Goal: Task Accomplishment & Management: Manage account settings

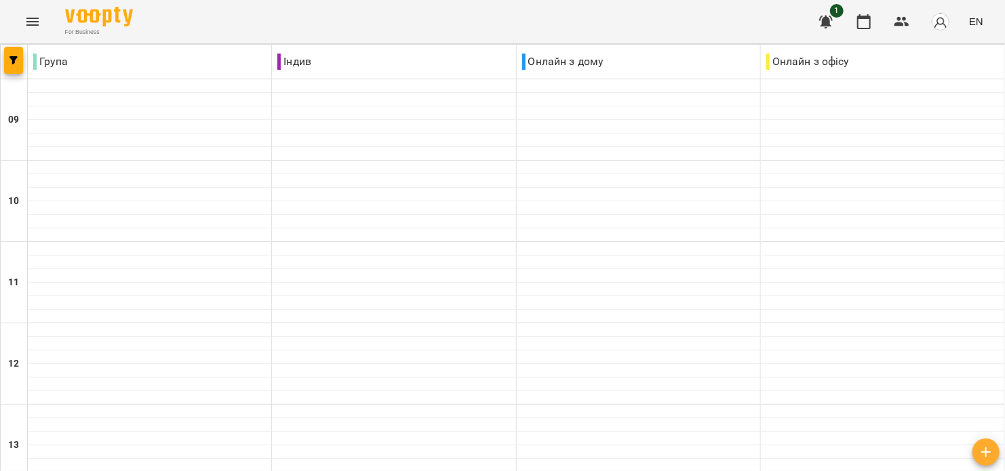
scroll to position [361, 0]
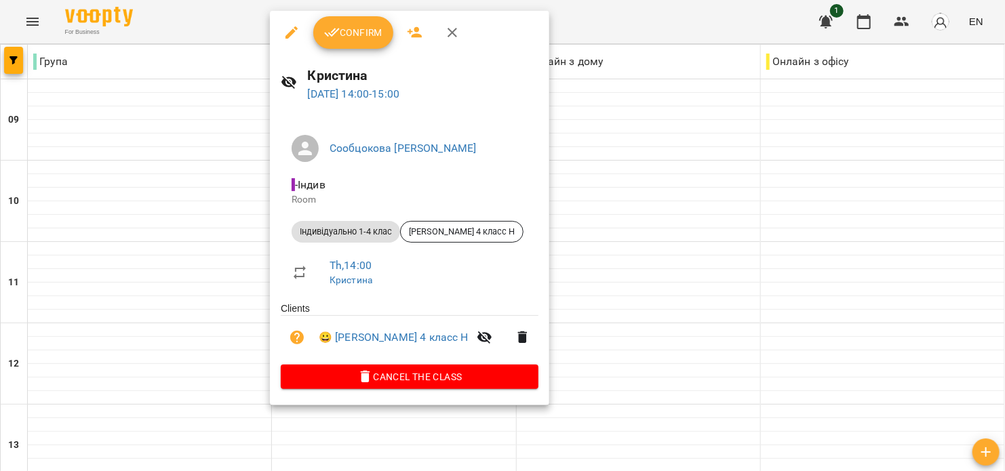
click at [377, 48] on button "Confirm" at bounding box center [353, 32] width 80 height 33
click at [374, 46] on button "Confirm" at bounding box center [353, 32] width 80 height 33
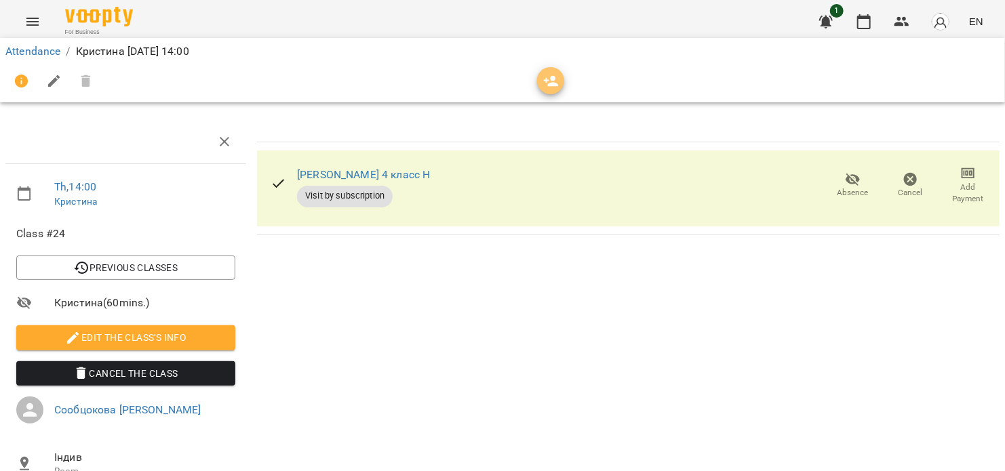
click at [545, 87] on icon "button" at bounding box center [551, 81] width 16 height 16
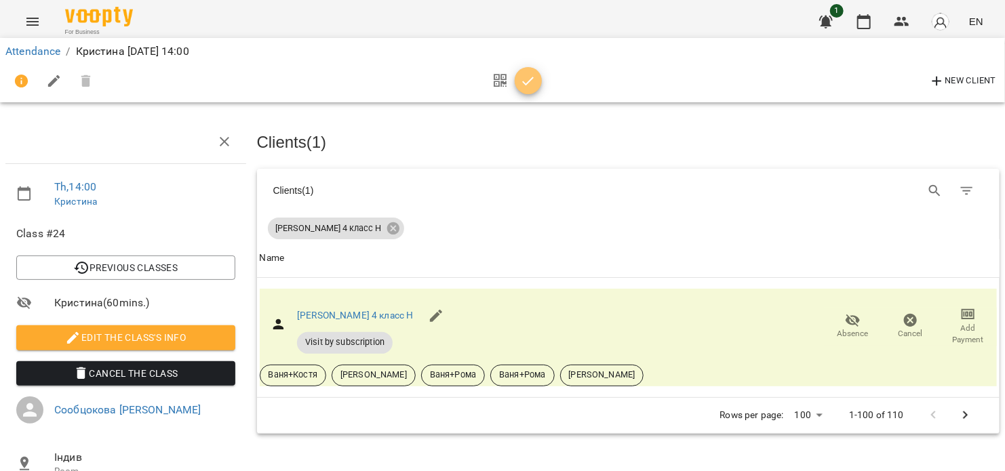
click at [531, 84] on icon "button" at bounding box center [528, 81] width 16 height 16
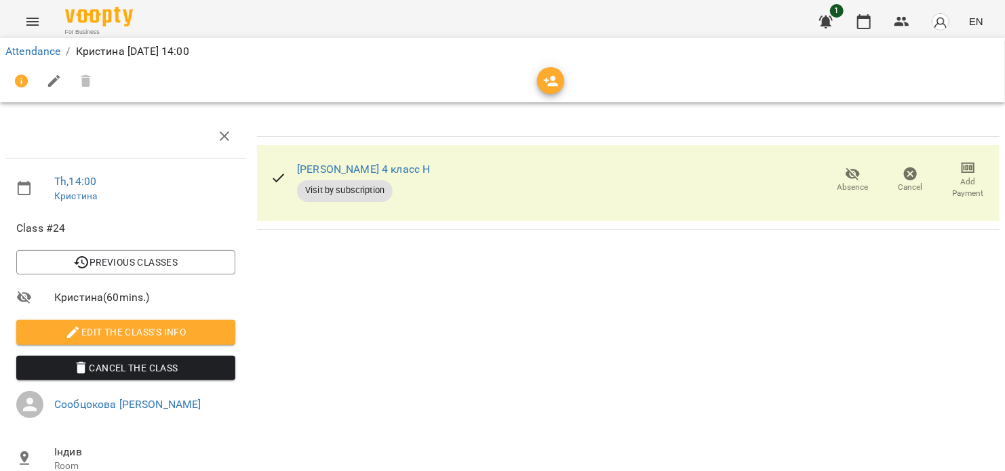
scroll to position [140, 0]
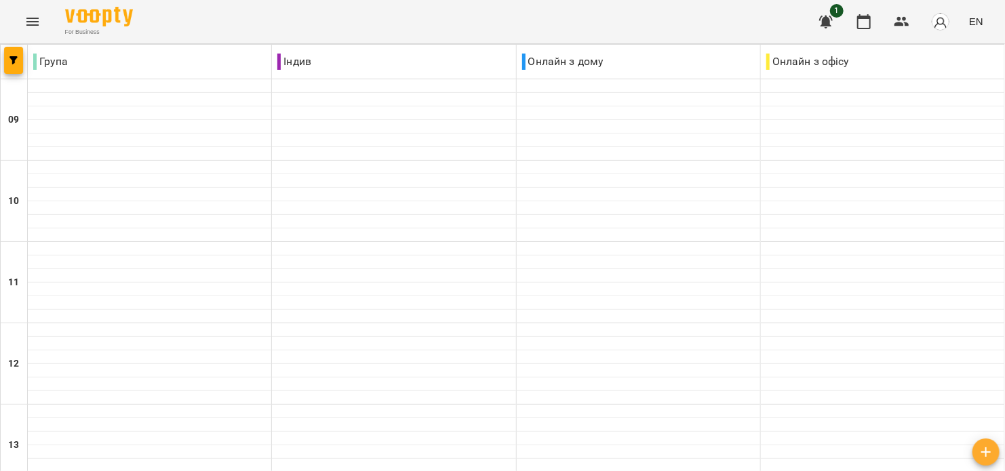
scroll to position [543, 0]
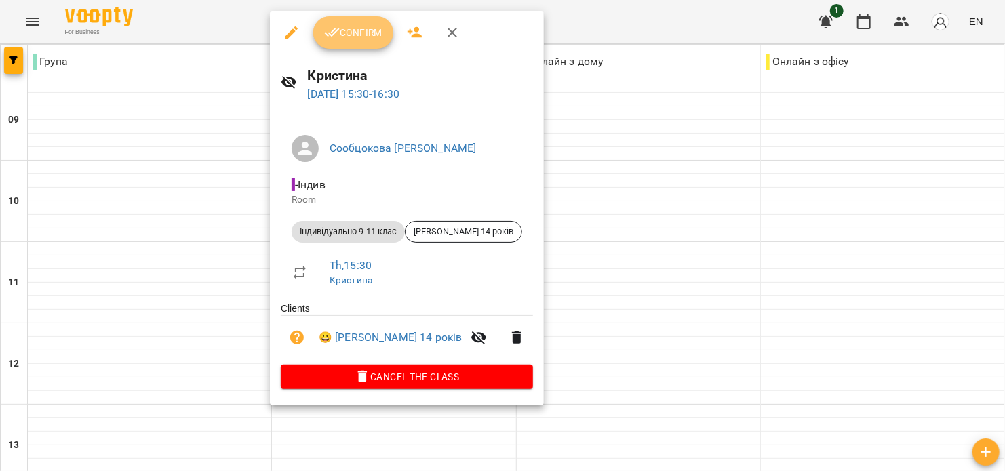
click at [361, 31] on span "Confirm" at bounding box center [353, 32] width 58 height 16
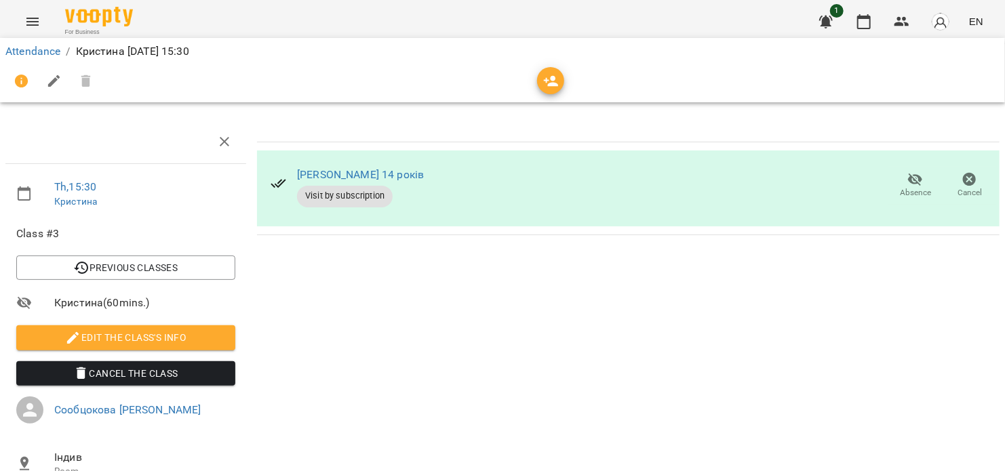
click at [549, 85] on icon "button" at bounding box center [551, 81] width 15 height 11
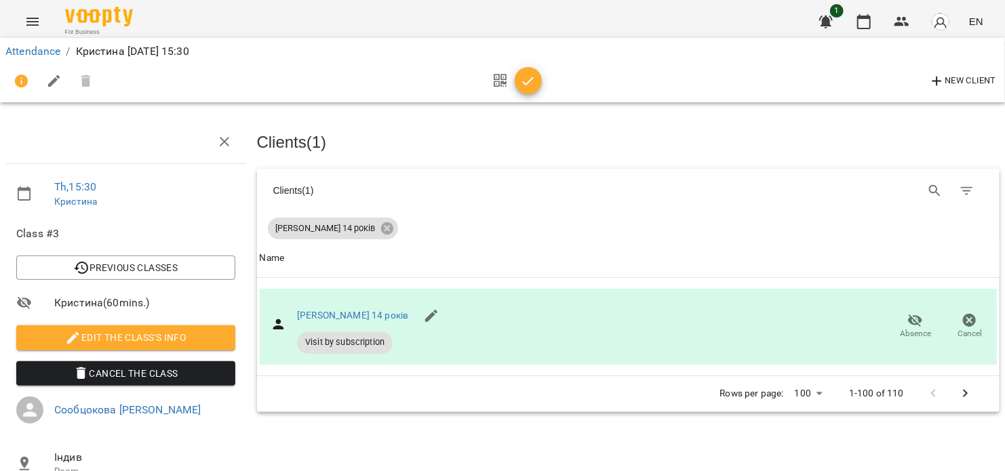
drag, startPoint x: 531, startPoint y: 83, endPoint x: 519, endPoint y: 81, distance: 12.4
click at [528, 83] on icon "button" at bounding box center [528, 81] width 16 height 16
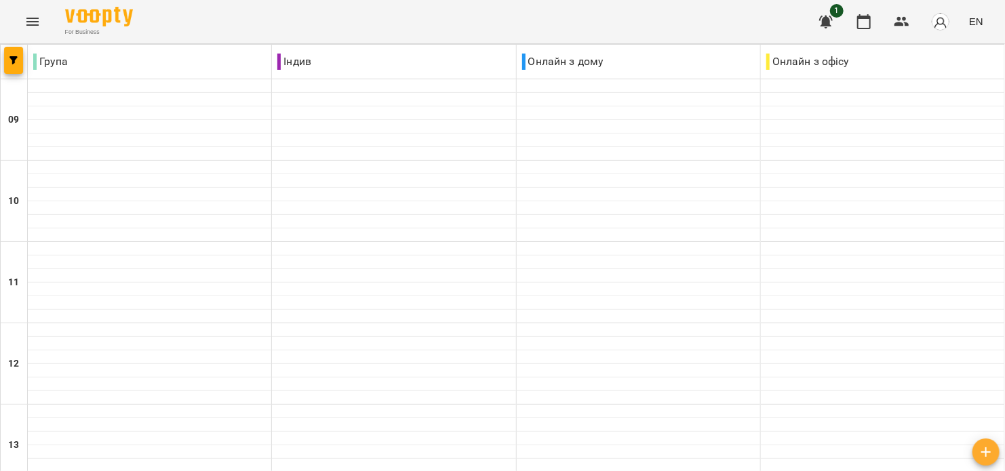
scroll to position [543, 0]
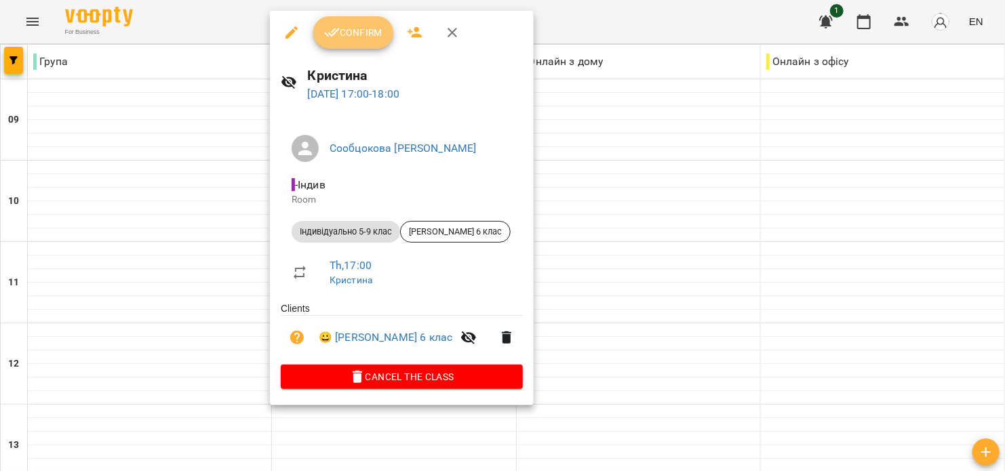
click at [357, 38] on span "Confirm" at bounding box center [353, 32] width 58 height 16
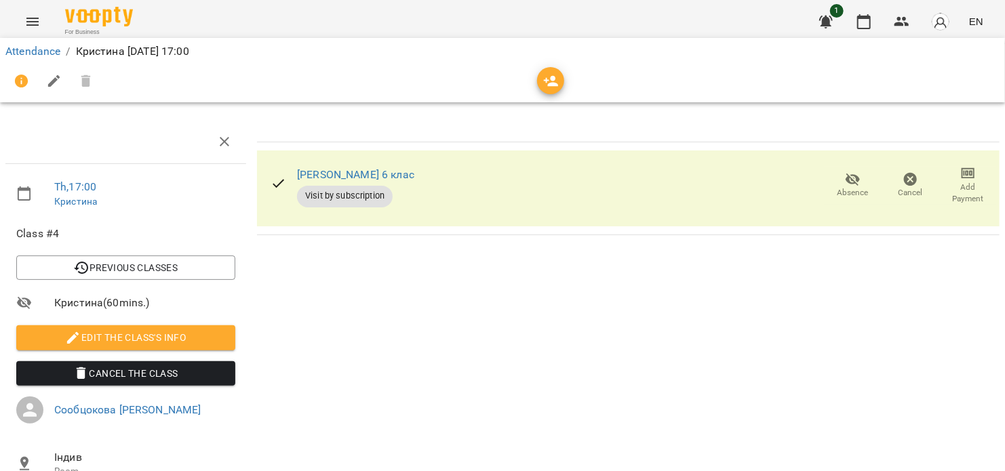
click at [846, 182] on icon "button" at bounding box center [853, 180] width 15 height 13
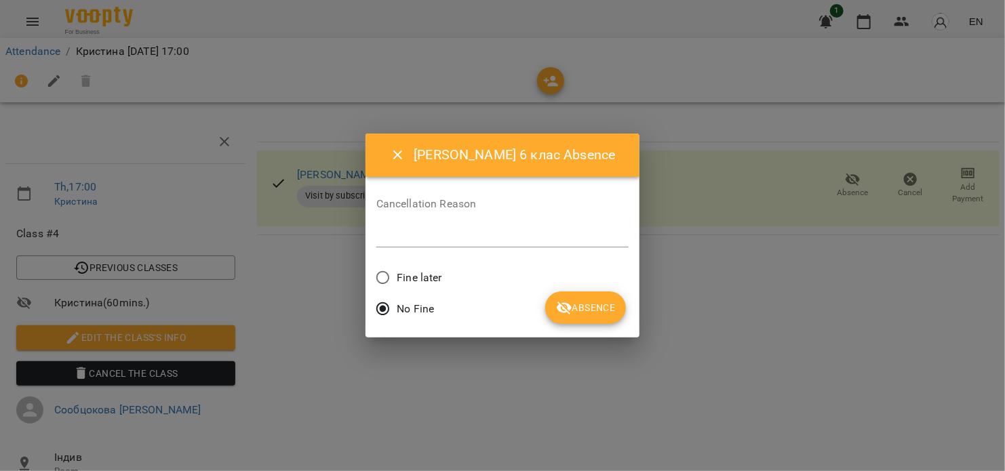
click at [578, 312] on span "Absence" at bounding box center [585, 308] width 59 height 16
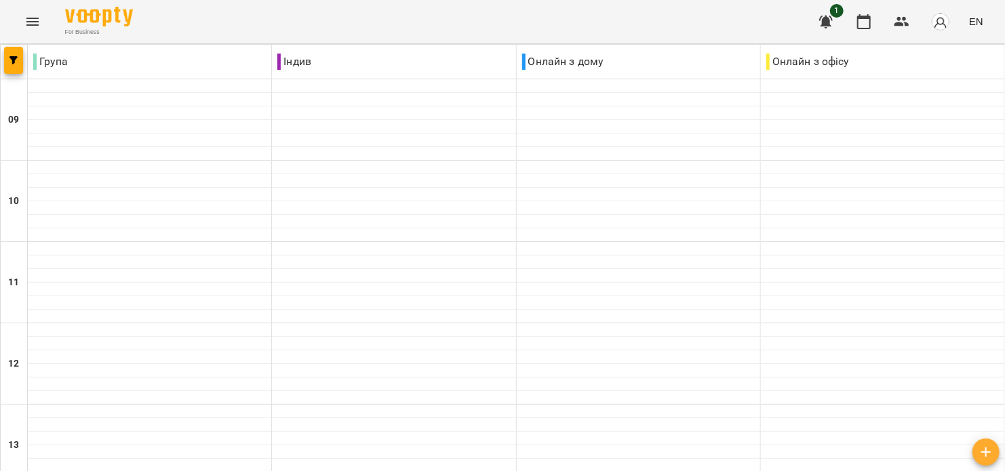
scroll to position [543, 0]
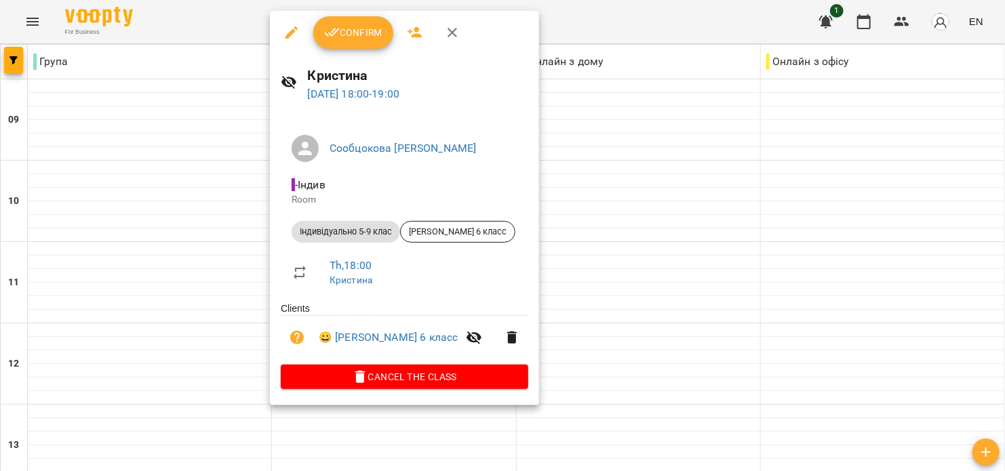
click at [355, 27] on span "Confirm" at bounding box center [353, 32] width 58 height 16
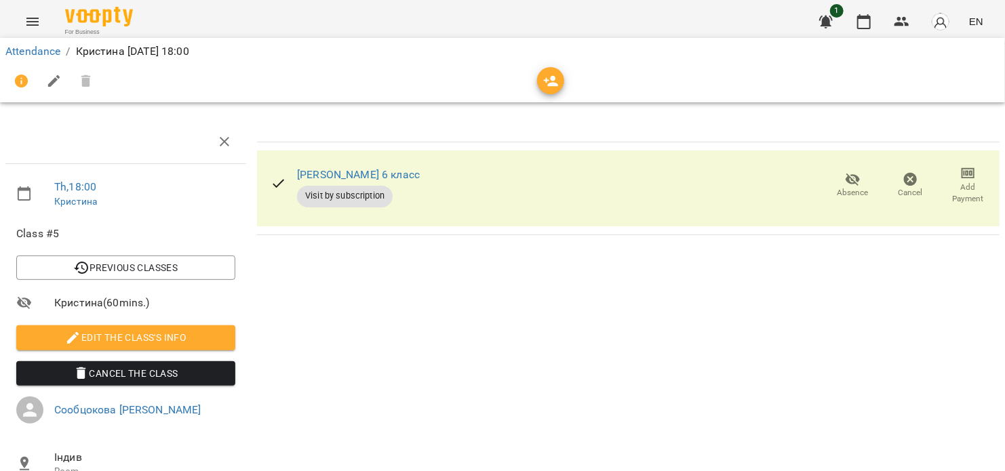
click at [549, 79] on icon "button" at bounding box center [551, 81] width 16 height 16
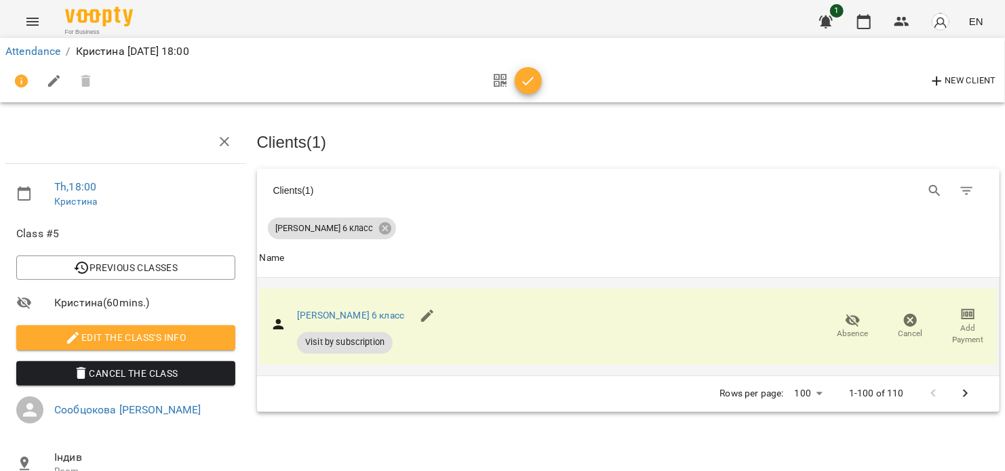
click at [848, 328] on span "Absence" at bounding box center [853, 334] width 31 height 12
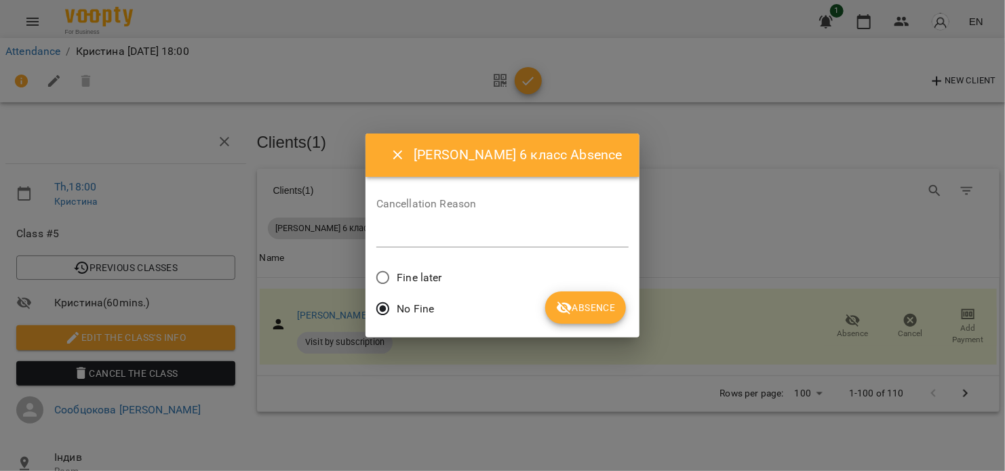
click at [583, 307] on span "Absence" at bounding box center [585, 308] width 59 height 16
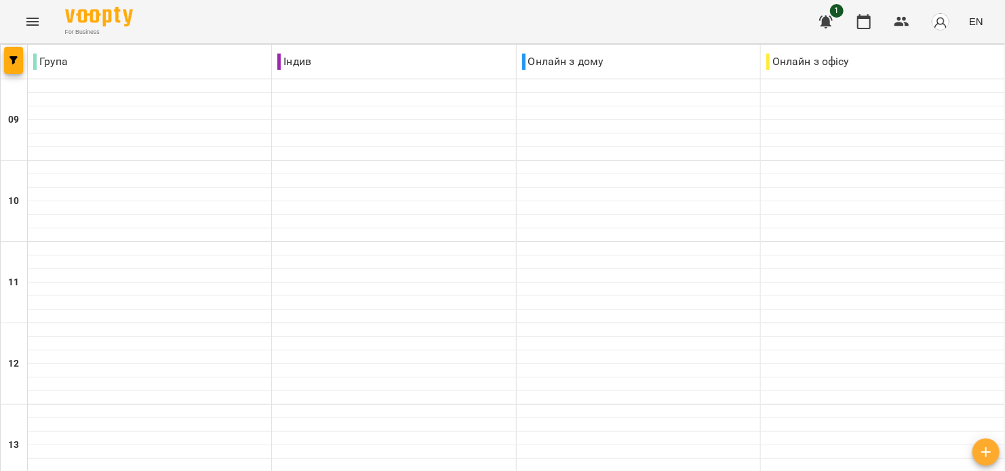
scroll to position [543, 0]
